Goal: Transaction & Acquisition: Purchase product/service

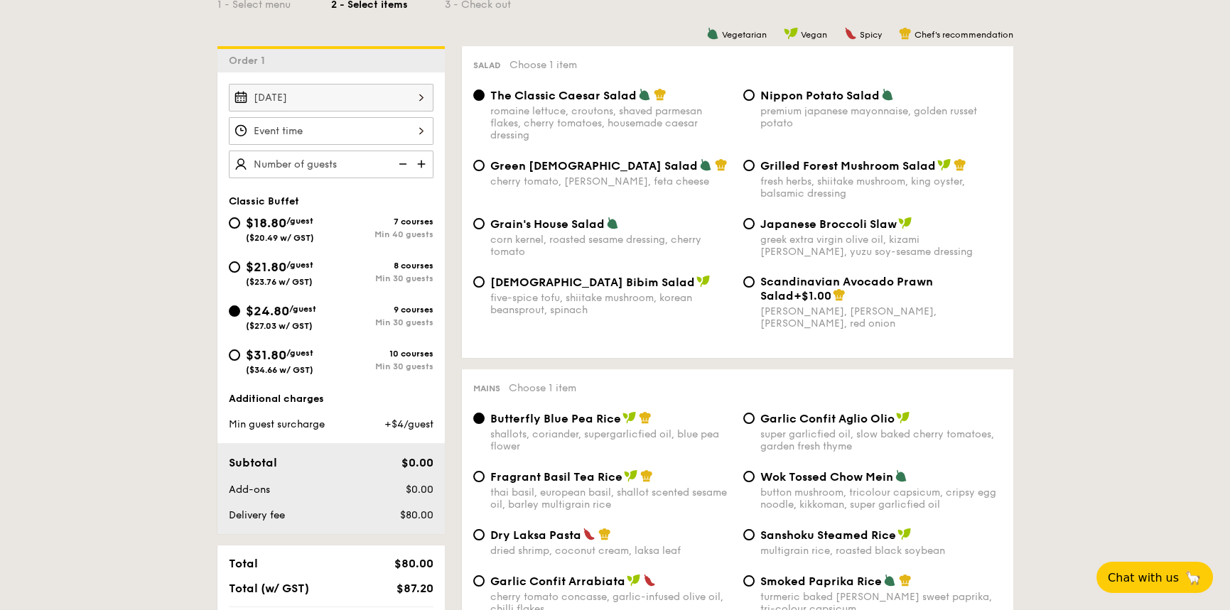
scroll to position [355, 0]
click at [340, 134] on div at bounding box center [331, 131] width 205 height 28
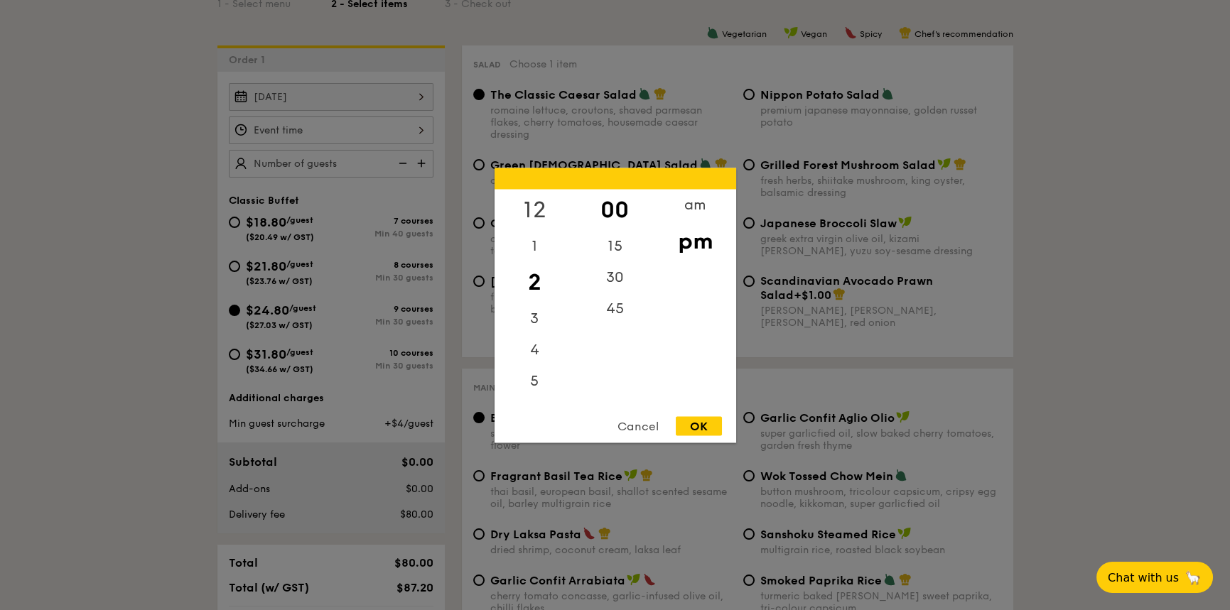
click at [535, 203] on div "12" at bounding box center [535, 209] width 80 height 41
click at [694, 426] on div "OK" at bounding box center [699, 425] width 46 height 19
type input "12:00PM"
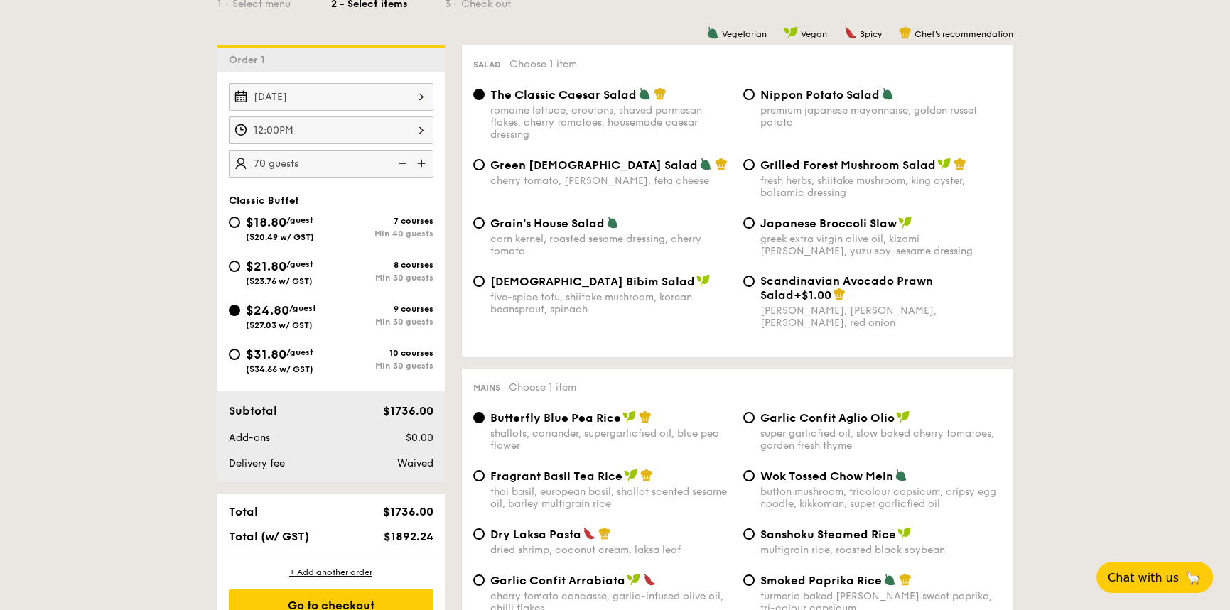
click at [561, 331] on div "Korean Bibim Salad five-spice tofu, shiitake mushroom, korean beansprout, spina…" at bounding box center [738, 310] width 540 height 72
type input "70 guests"
click at [296, 271] on div "$21.80 /guest ($23.76 w/ GST)" at bounding box center [280, 272] width 68 height 30
click at [240, 271] on input "$21.80 /guest ($23.76 w/ GST) 8 courses Min 30 guests" at bounding box center [234, 266] width 11 height 11
radio input "true"
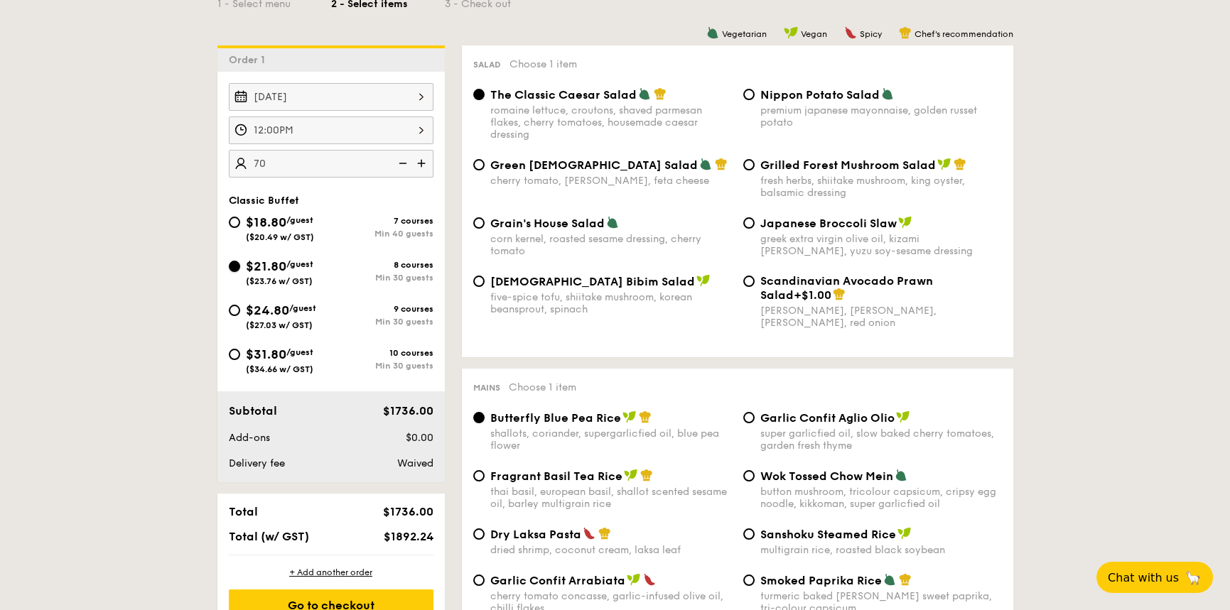
radio input "true"
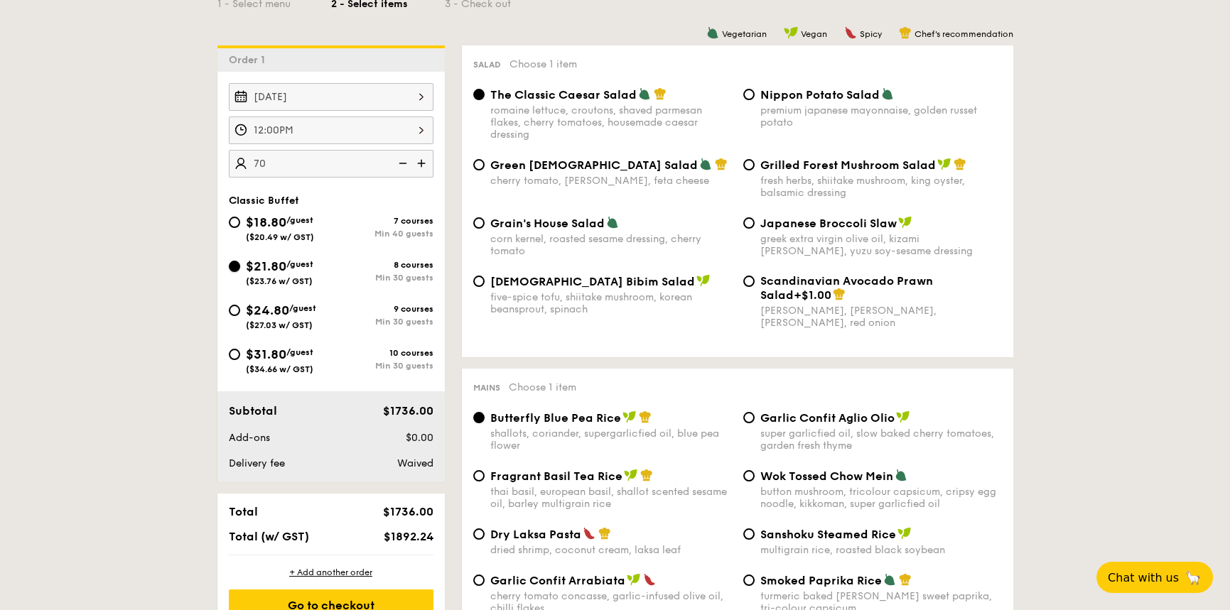
radio input "true"
click at [297, 310] on span "/guest" at bounding box center [302, 308] width 27 height 10
click at [240, 310] on input "$24.80 /guest ($27.03 w/ GST) 9 courses Min 30 guests" at bounding box center [234, 310] width 11 height 11
radio input "true"
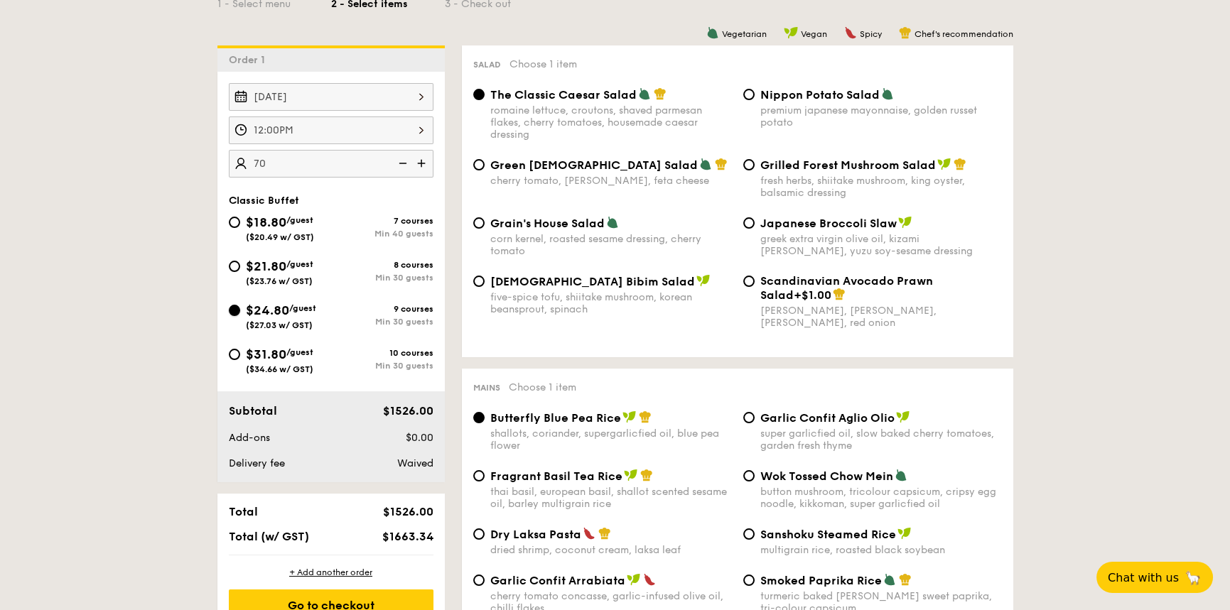
radio input "true"
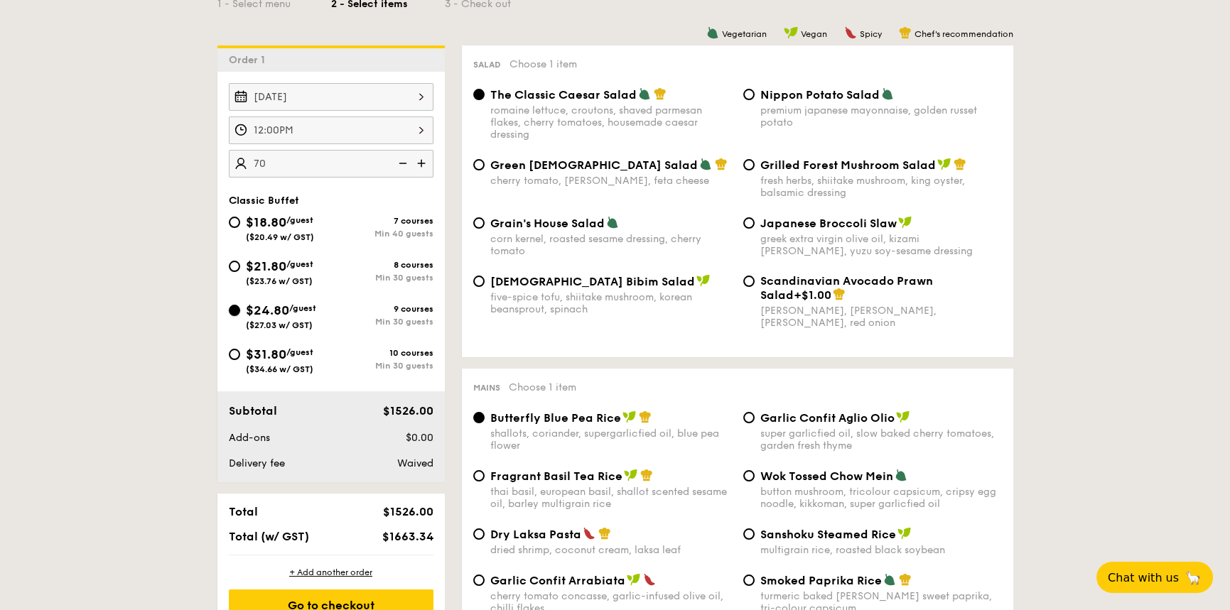
radio input "true"
click at [284, 272] on div "$21.80 /guest ($23.76 w/ GST)" at bounding box center [280, 272] width 68 height 30
click at [240, 272] on input "$21.80 /guest ($23.76 w/ GST) 8 courses Min 30 guests" at bounding box center [234, 266] width 11 height 11
radio input "true"
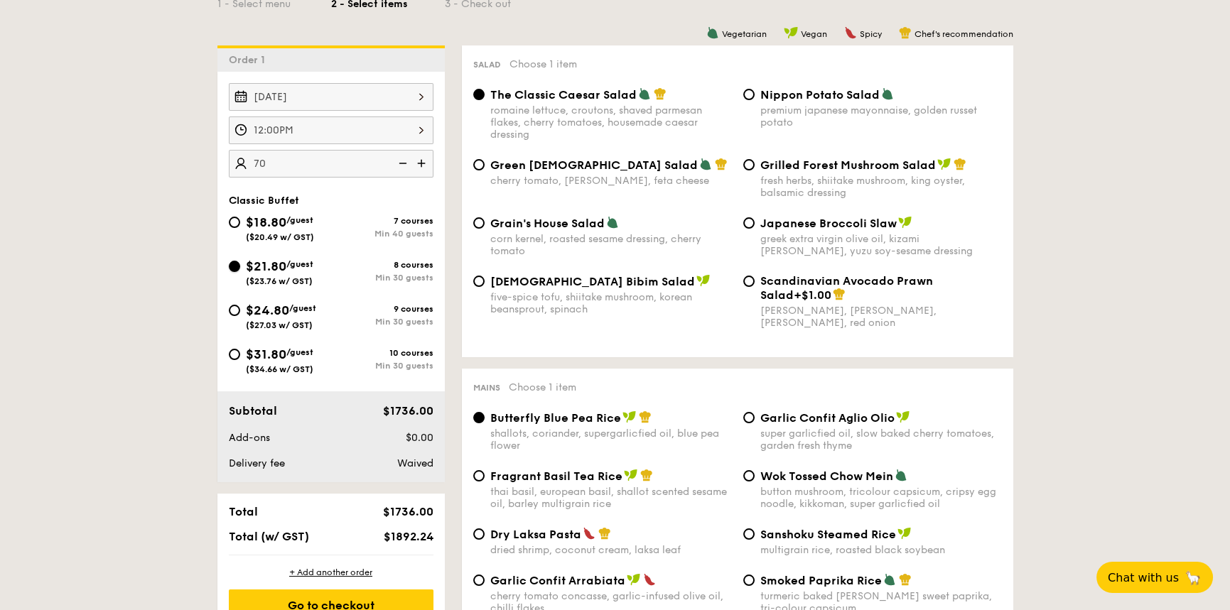
radio input "true"
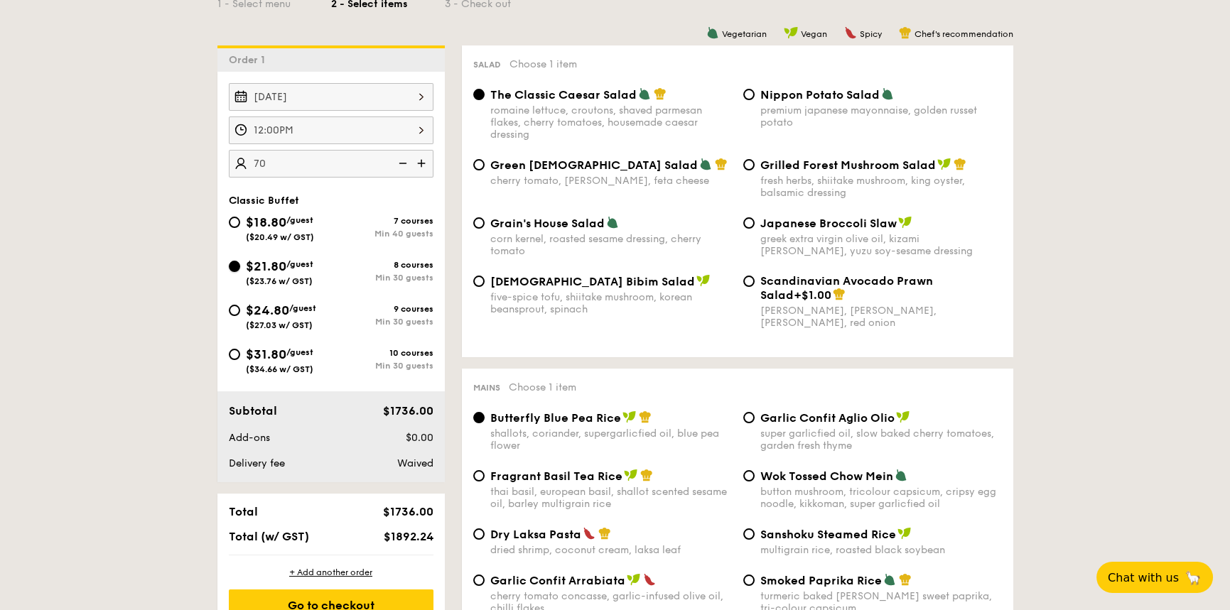
radio input "true"
click at [298, 311] on div "$24.80 /guest ($27.03 w/ GST)" at bounding box center [281, 316] width 70 height 30
click at [240, 311] on input "$24.80 /guest ($27.03 w/ GST) 9 courses Min 30 guests" at bounding box center [234, 310] width 11 height 11
radio input "true"
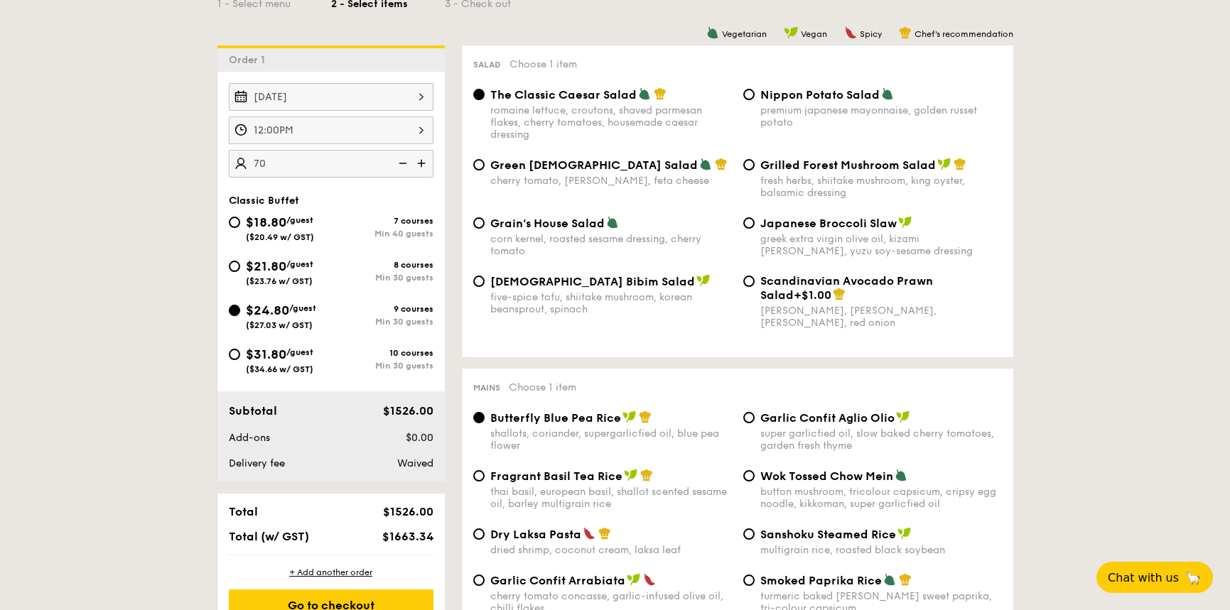
radio input "true"
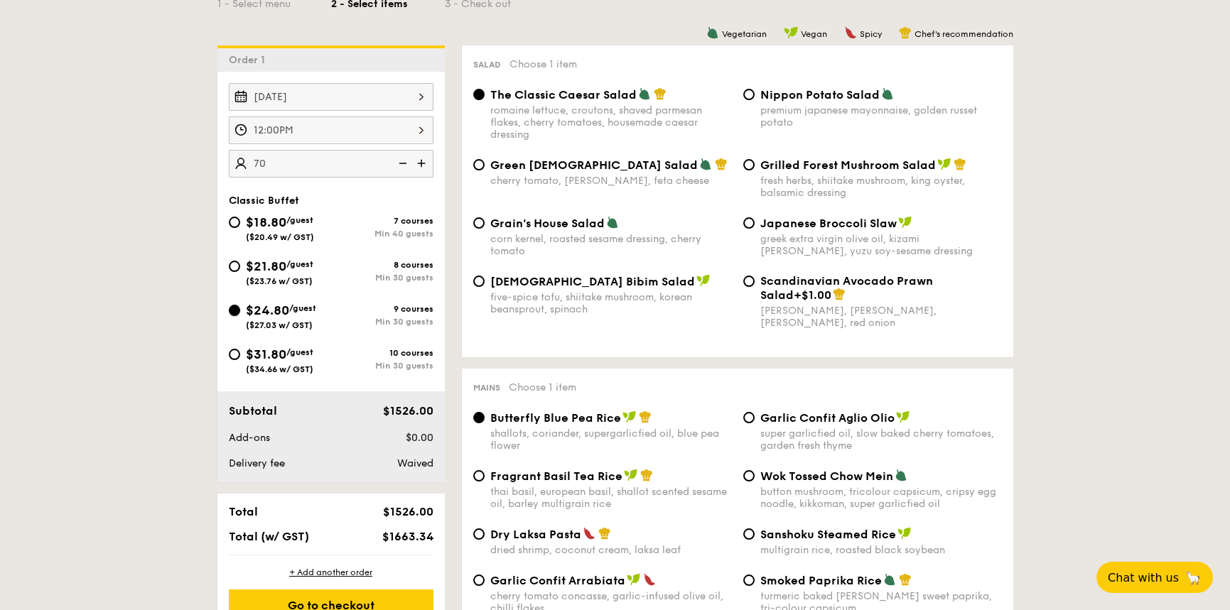
radio input "true"
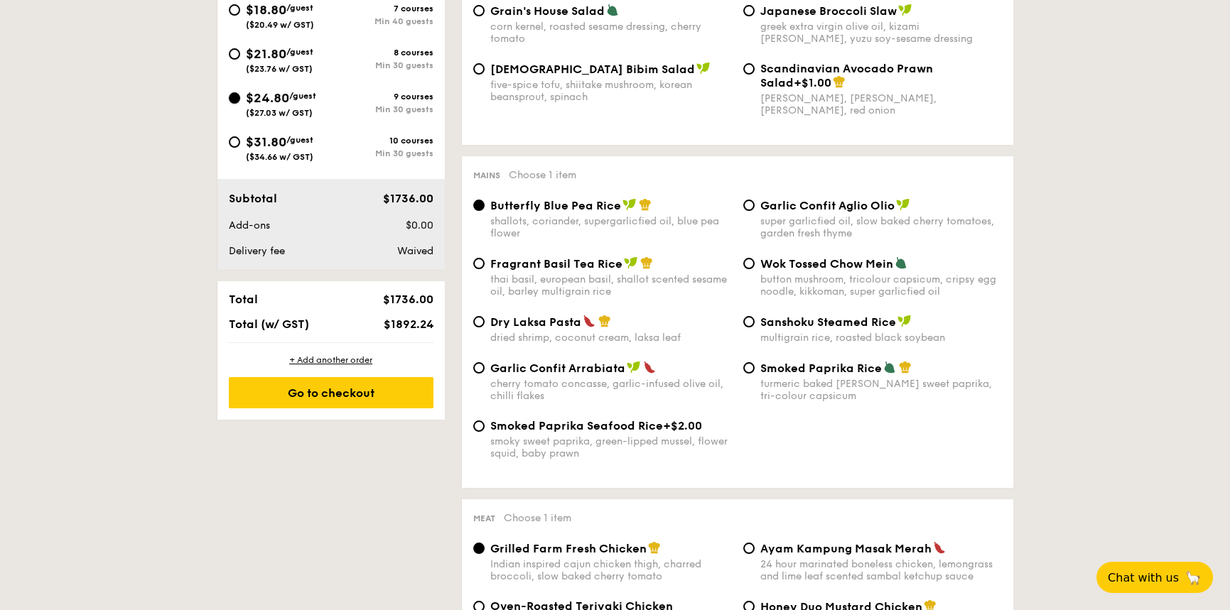
scroll to position [569, 0]
click at [556, 345] on div "Dry Laksa Pasta dried shrimp, coconut cream, laksa leaf Sanshoku Steamed Rice m…" at bounding box center [738, 337] width 540 height 46
click at [593, 334] on div "dried shrimp, coconut cream, laksa leaf" at bounding box center [611, 337] width 242 height 12
click at [485, 327] on input "Dry Laksa Pasta dried shrimp, coconut cream, laksa leaf" at bounding box center [478, 321] width 11 height 11
radio input "true"
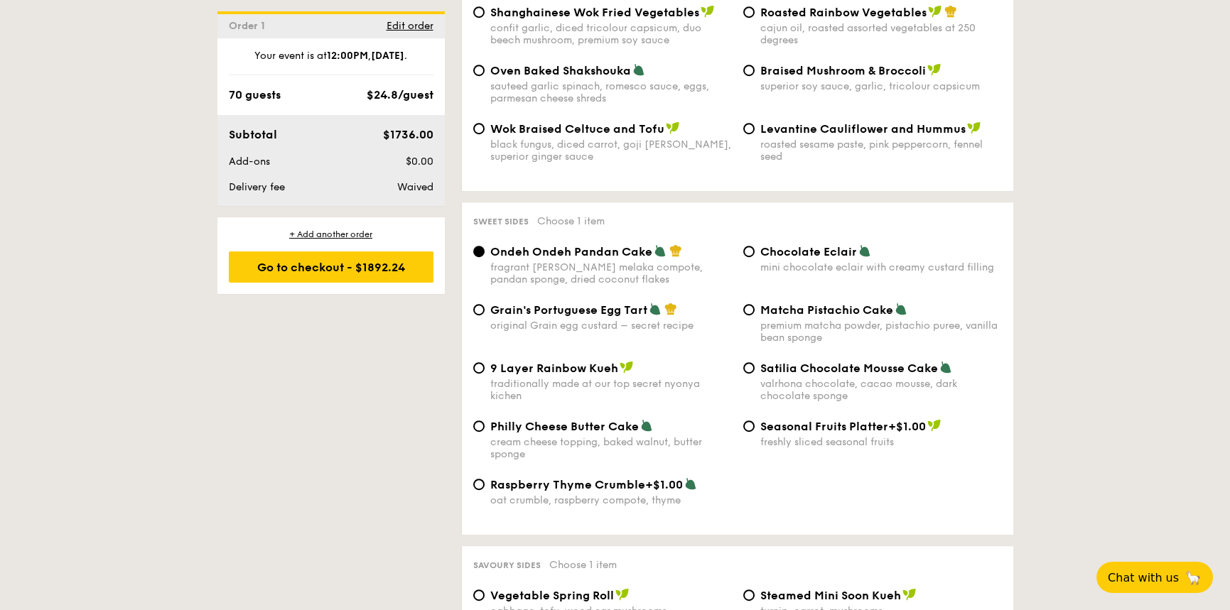
scroll to position [1990, 0]
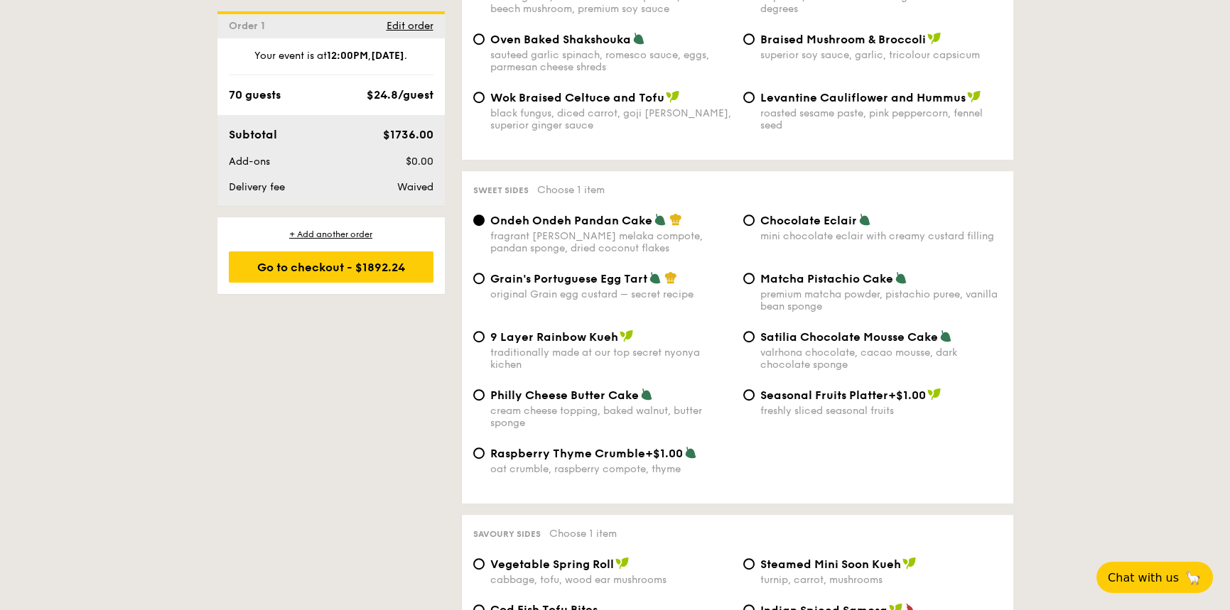
click at [646, 284] on div "Grain's Portuguese Egg Tart original Grain egg custard – secret recipe Matcha P…" at bounding box center [738, 300] width 540 height 58
click at [655, 271] on div "Grain's Portuguese Egg Tart" at bounding box center [611, 278] width 242 height 14
click at [485, 273] on input "Grain's Portuguese Egg Tart original Grain egg custard – secret recipe" at bounding box center [478, 278] width 11 height 11
radio input "true"
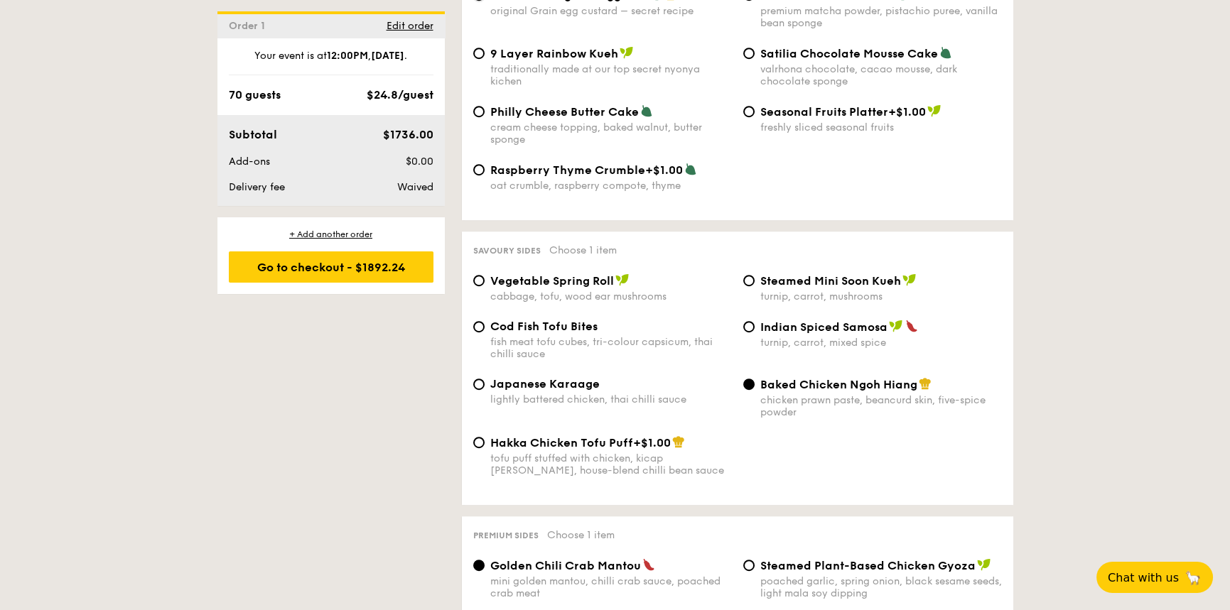
scroll to position [2274, 0]
click at [642, 393] on div "lightly battered chicken, thai chilli sauce" at bounding box center [611, 399] width 242 height 12
click at [485, 379] on input "Japanese Karaage lightly battered chicken, thai chilli sauce" at bounding box center [478, 383] width 11 height 11
radio input "true"
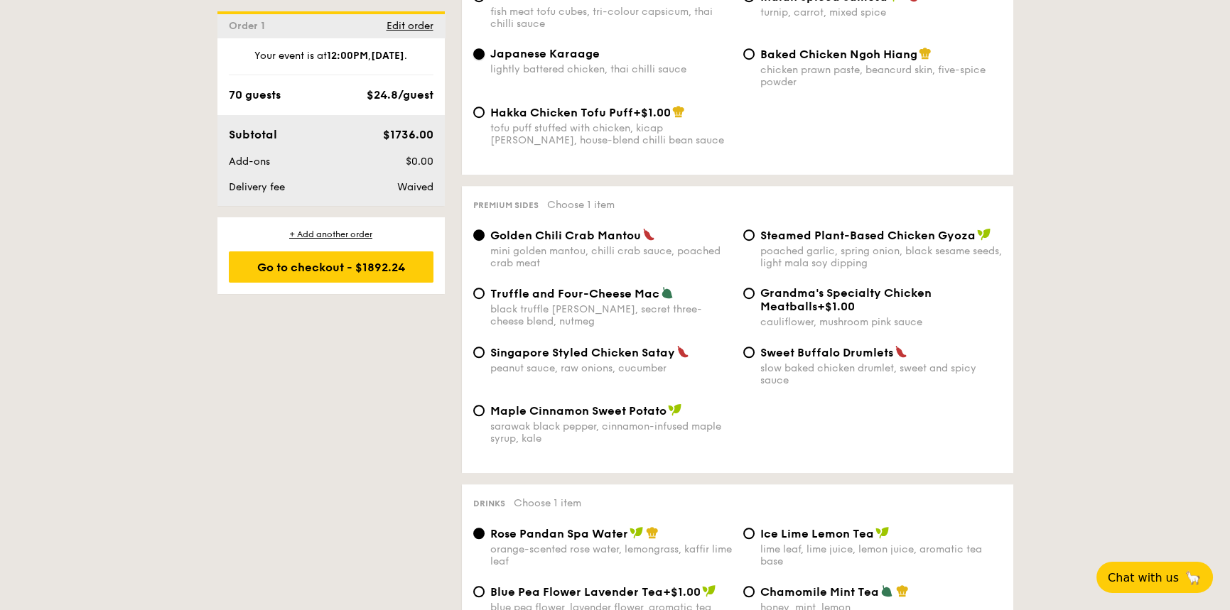
scroll to position [2630, 0]
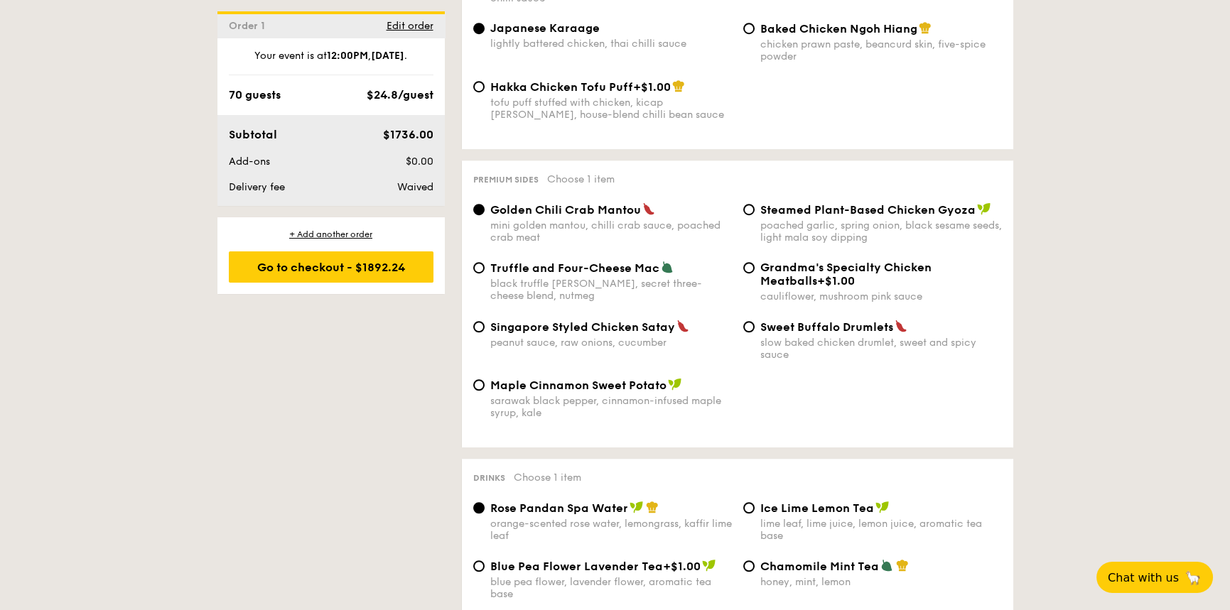
click at [655, 262] on span "Truffle and Four-Cheese Mac" at bounding box center [574, 269] width 169 height 14
click at [485, 262] on input "Truffle and Four-Cheese Mac black truffle [PERSON_NAME], secret three-cheese bl…" at bounding box center [478, 267] width 11 height 11
radio input "true"
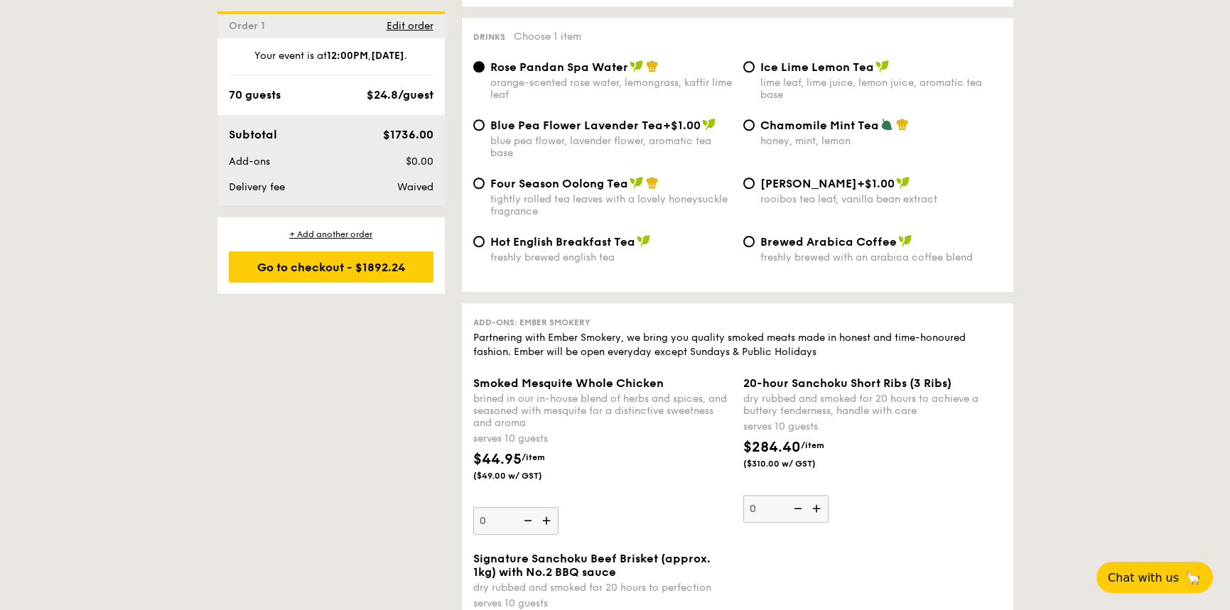
scroll to position [2985, 0]
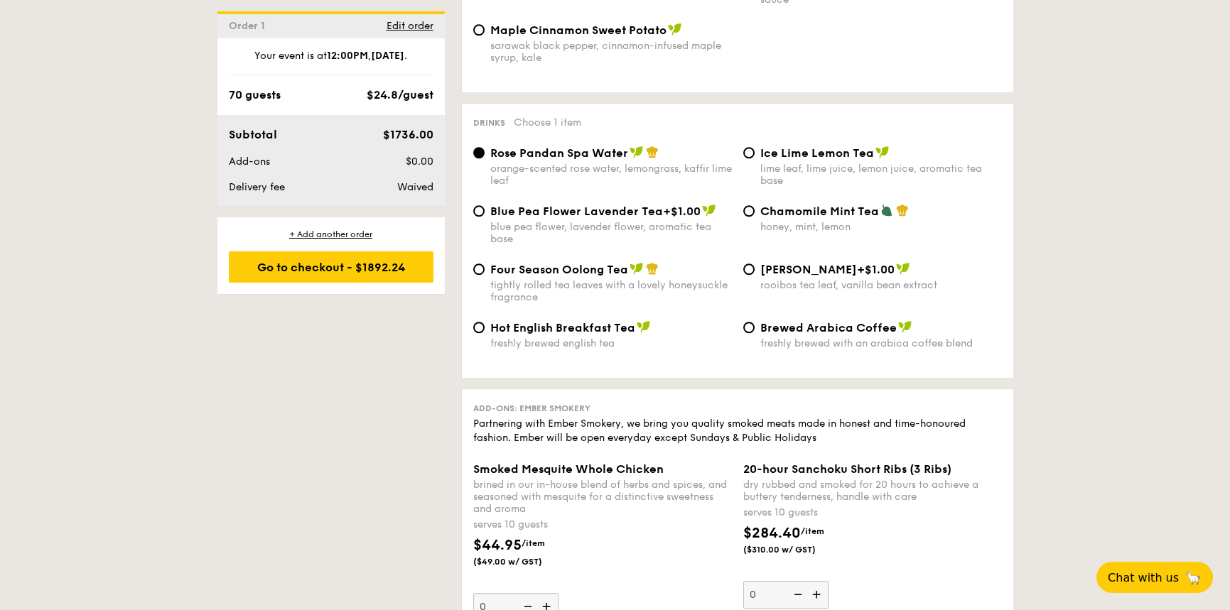
click at [559, 263] on span "Four Season Oolong Tea" at bounding box center [559, 270] width 138 height 14
click at [485, 264] on input "Four Season Oolong Tea tightly rolled tea leaves with a lovely honeysuckle frag…" at bounding box center [478, 269] width 11 height 11
radio input "true"
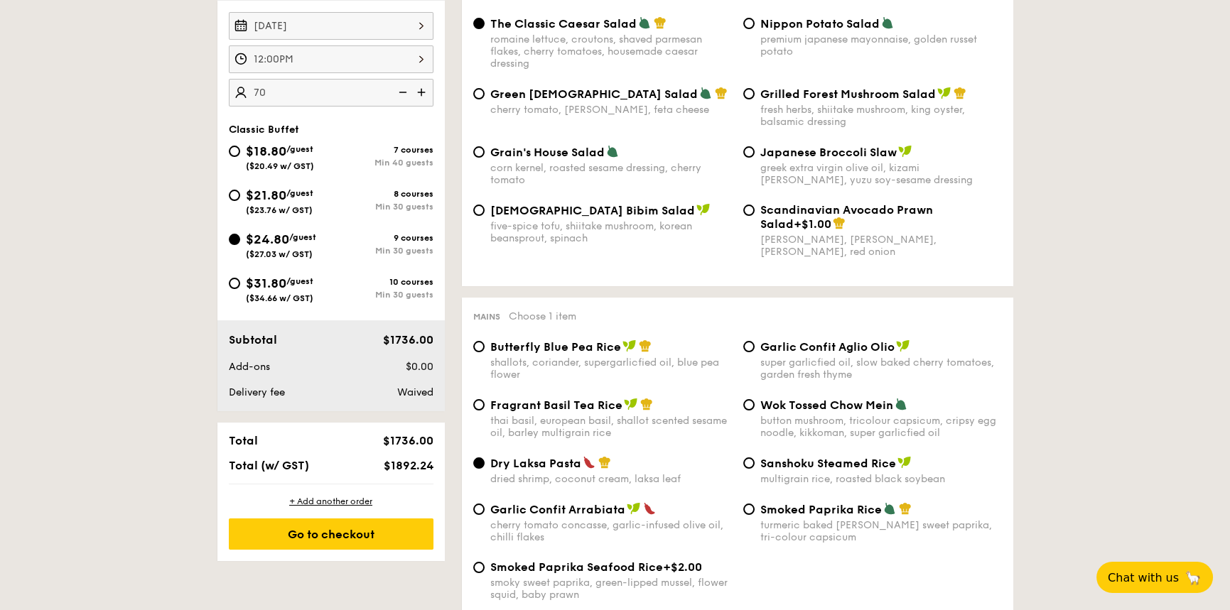
scroll to position [853, 0]
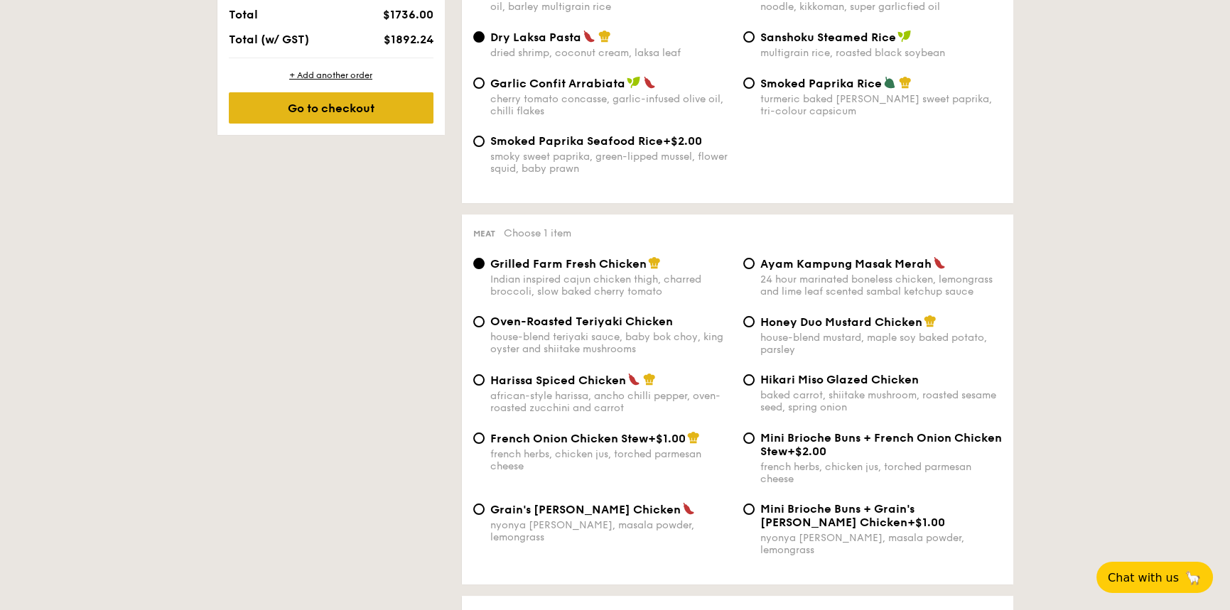
click at [351, 101] on div "Go to checkout" at bounding box center [331, 107] width 205 height 31
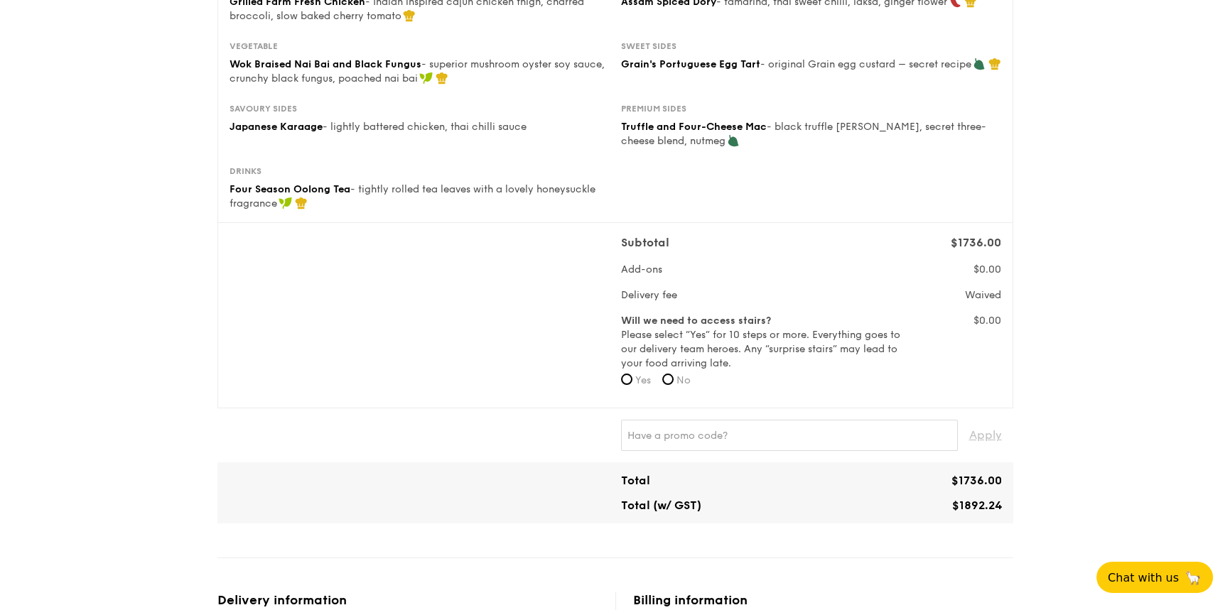
scroll to position [284, 0]
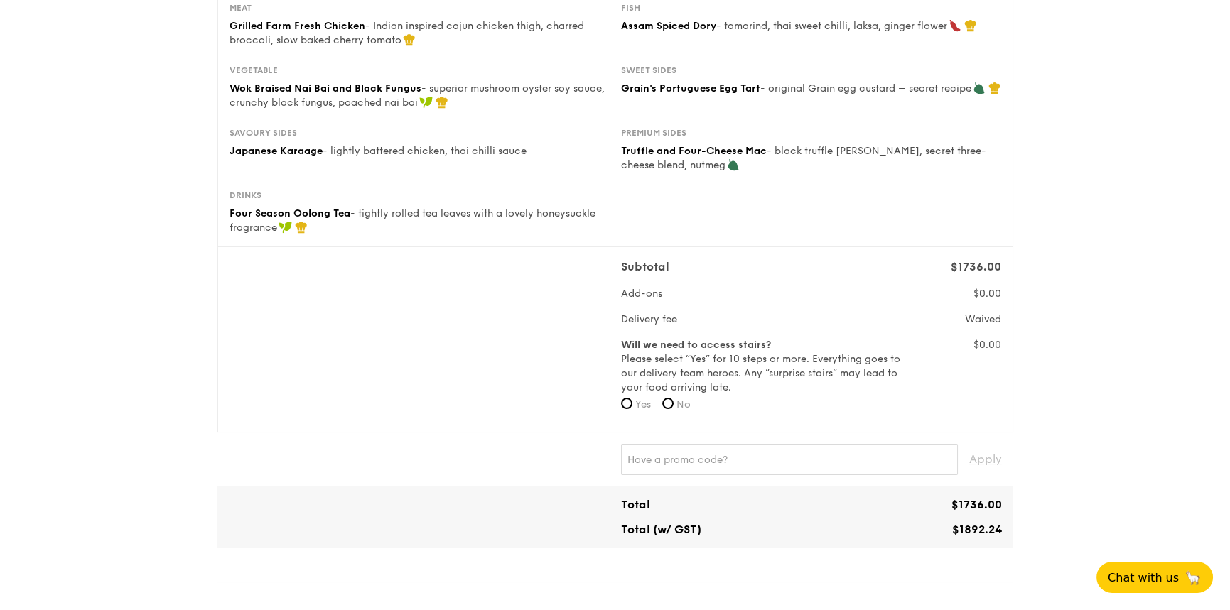
click at [682, 405] on span "No" at bounding box center [684, 405] width 14 height 12
click at [674, 405] on input "No" at bounding box center [667, 403] width 11 height 11
radio input "true"
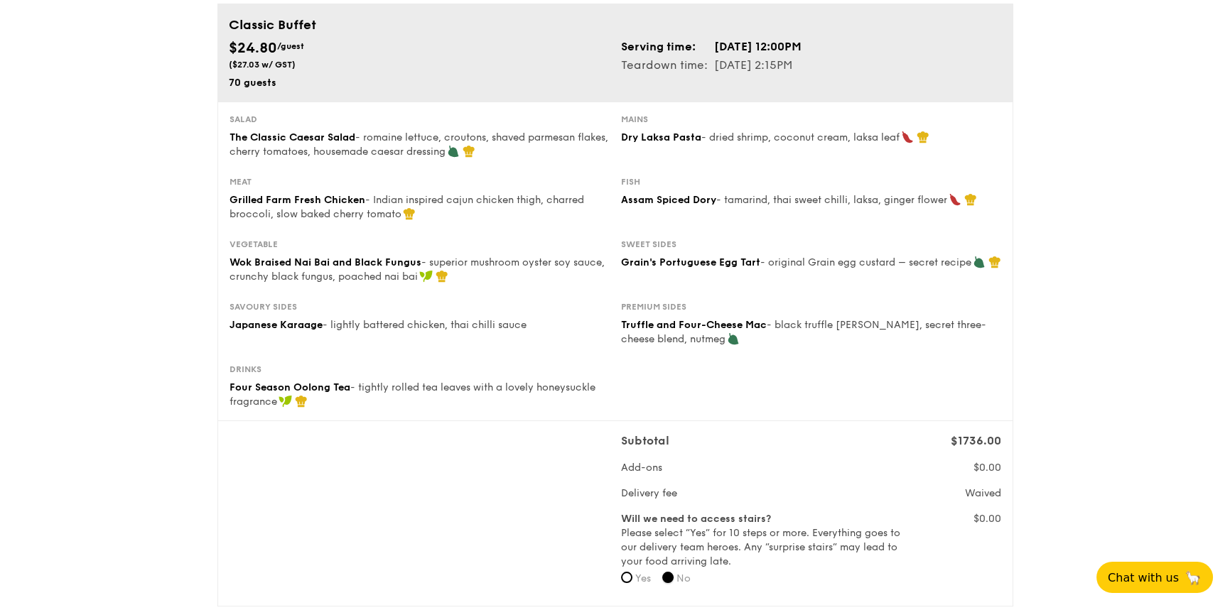
scroll to position [0, 0]
